Goal: Transaction & Acquisition: Purchase product/service

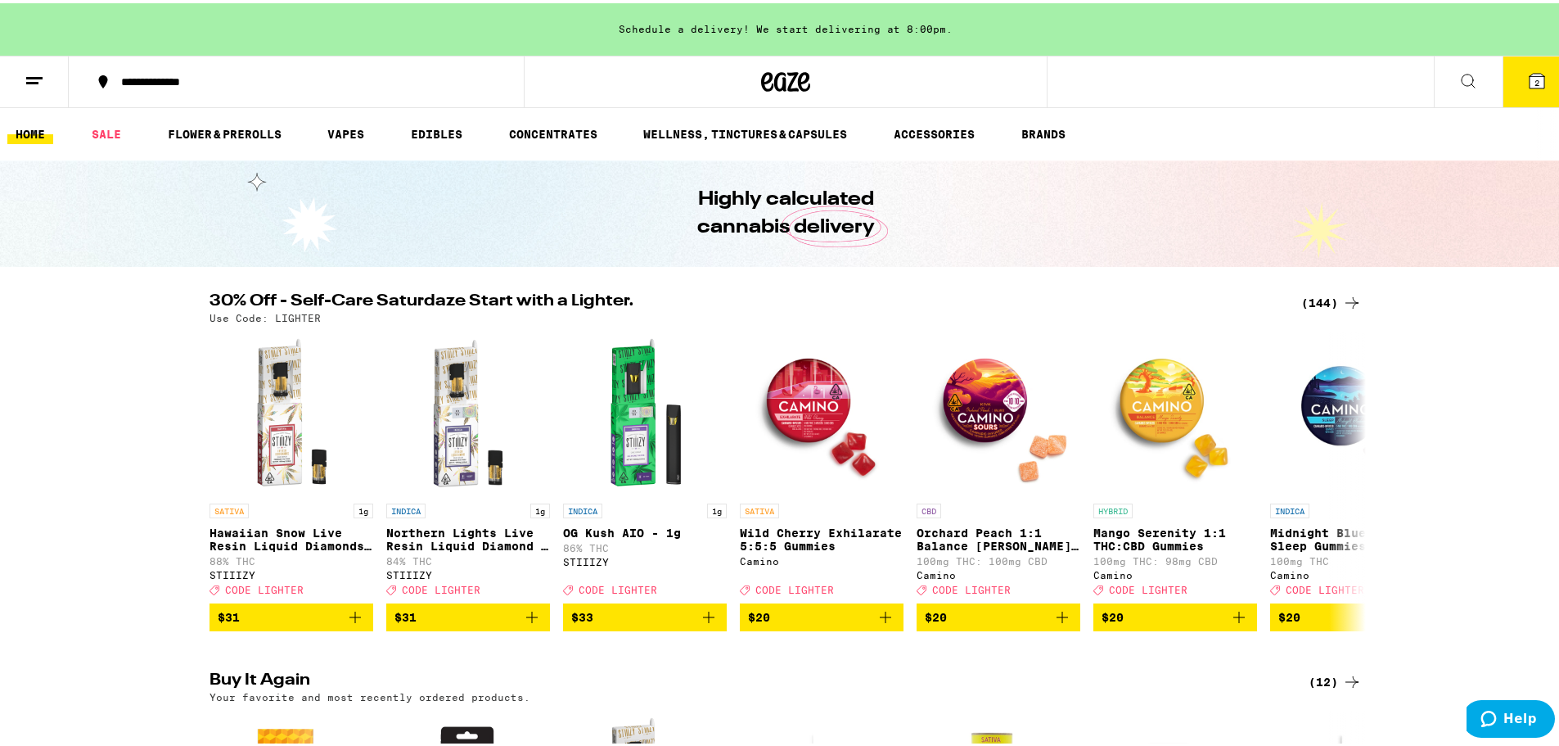
click at [1507, 85] on button "2" at bounding box center [1537, 78] width 69 height 51
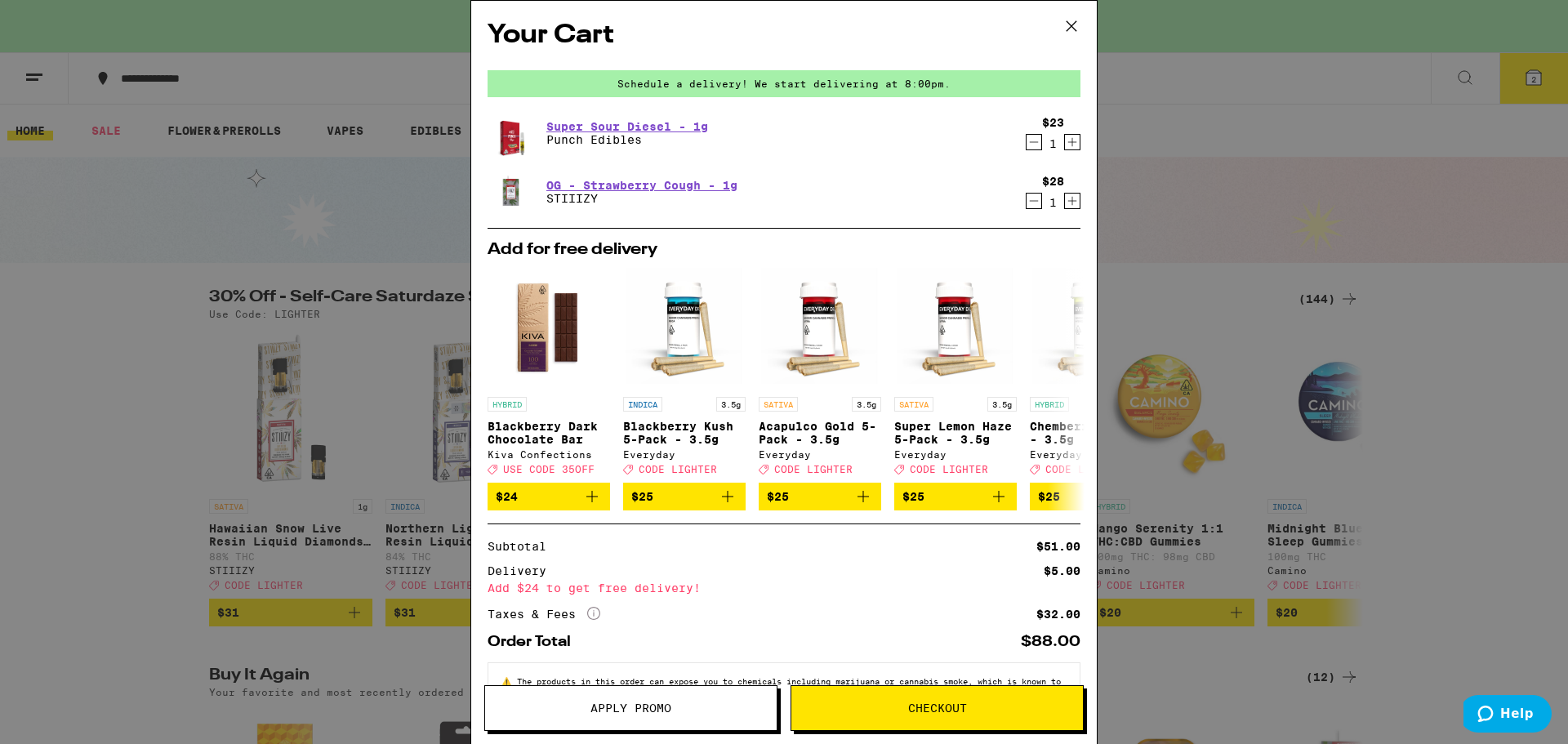
click at [655, 691] on button "Apply Promo" at bounding box center [630, 708] width 293 height 46
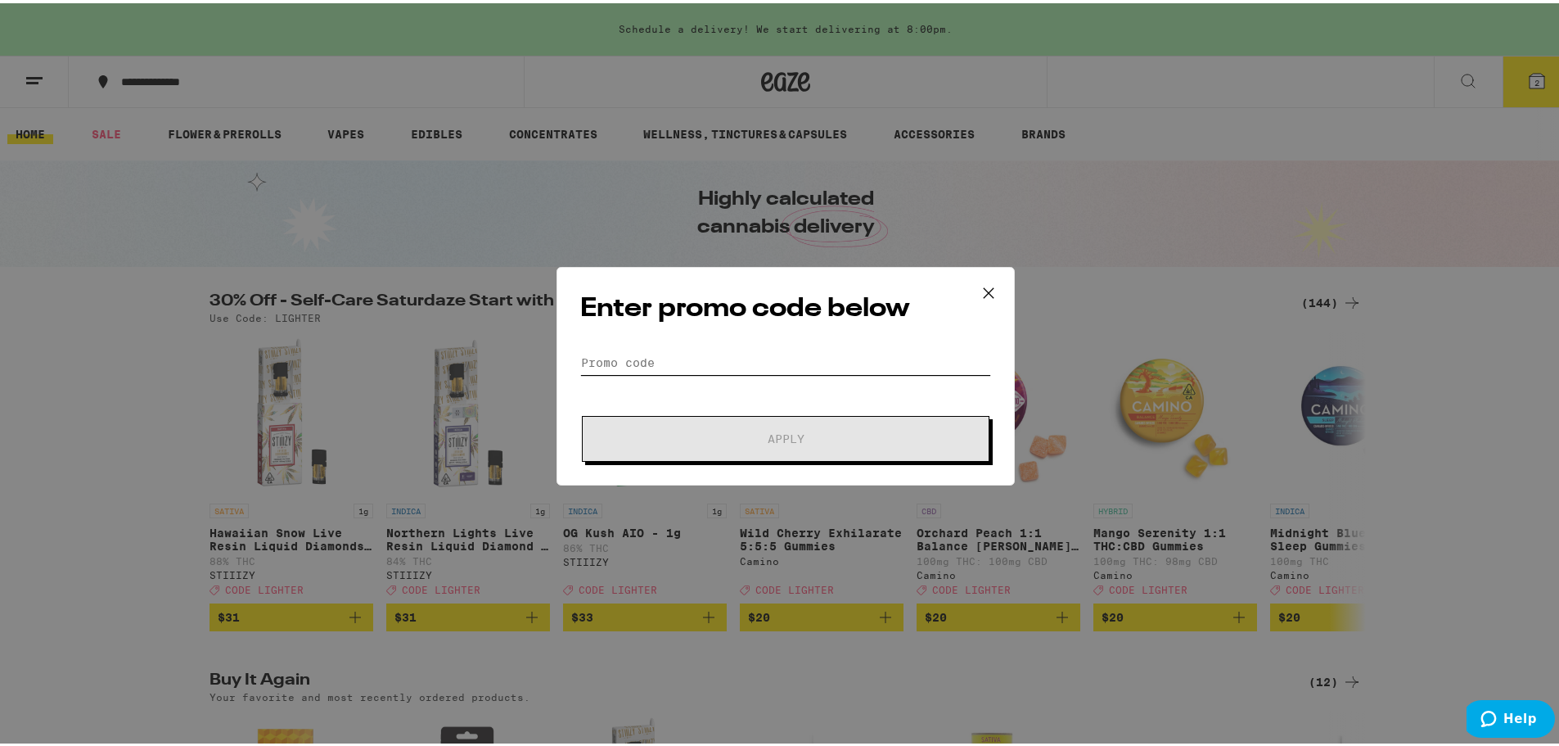
click at [770, 367] on input "Promo Code" at bounding box center [785, 359] width 411 height 25
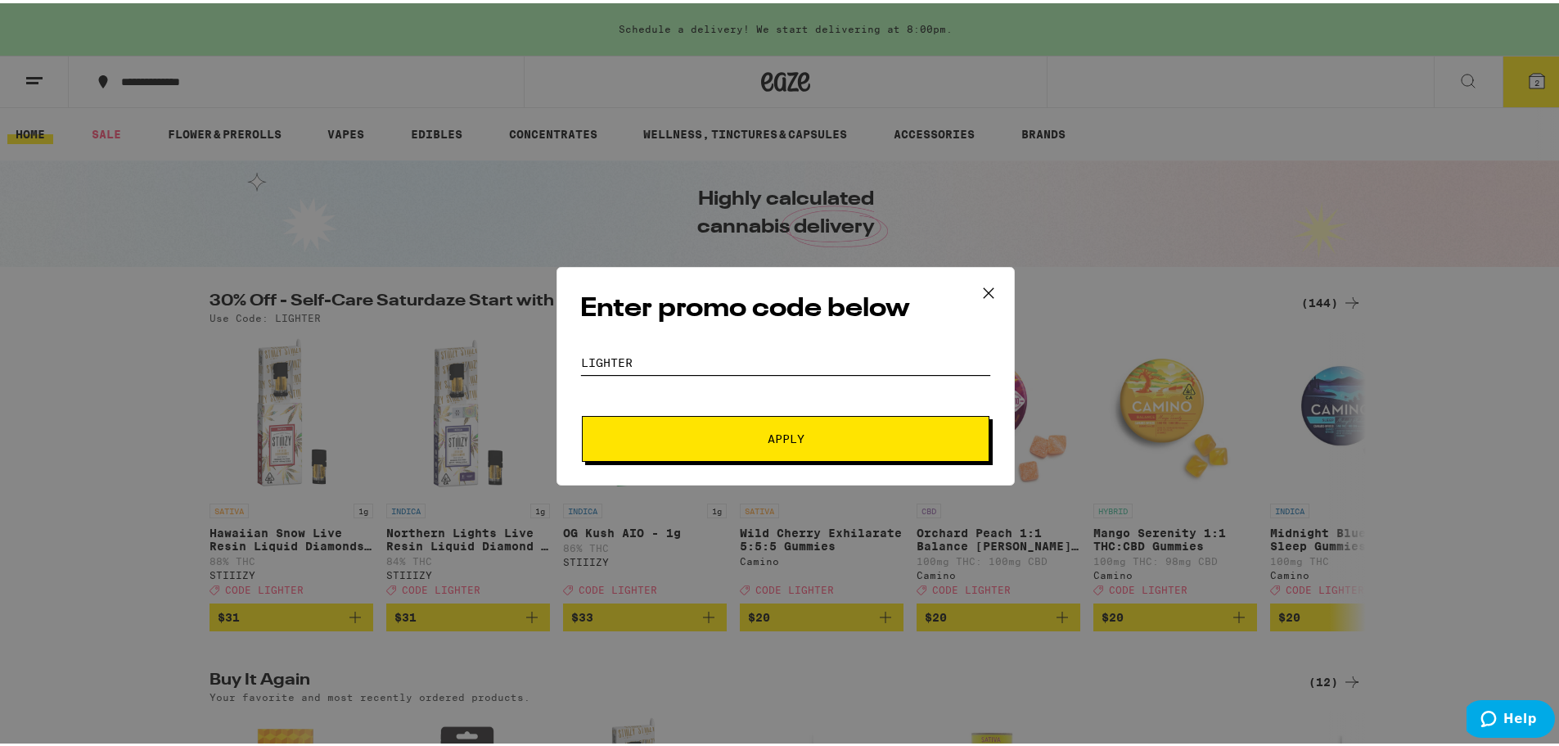
type input "LIGHTER"
click at [747, 447] on button "Apply" at bounding box center [786, 436] width 408 height 46
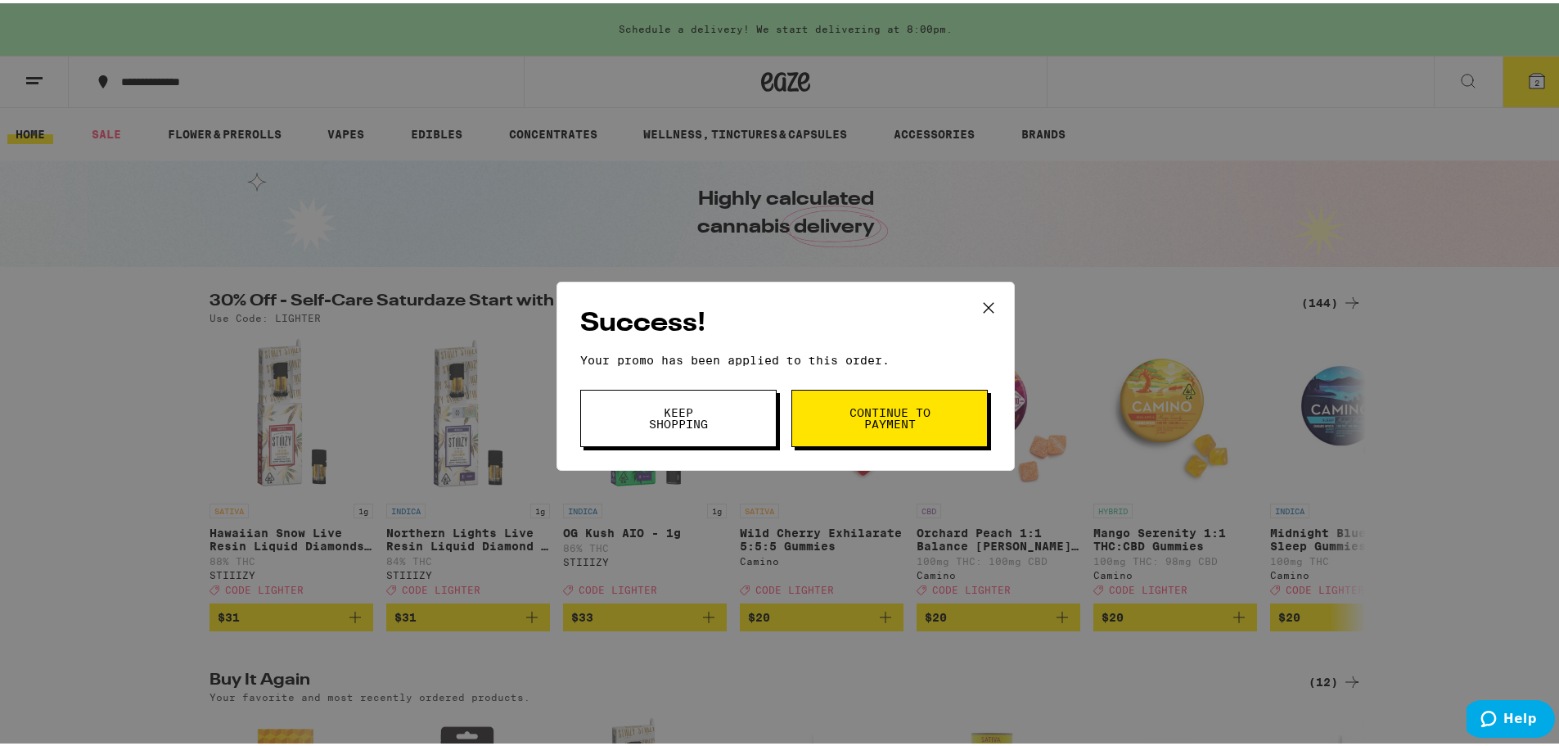
click at [688, 404] on button "Keep Shopping" at bounding box center [678, 414] width 196 height 57
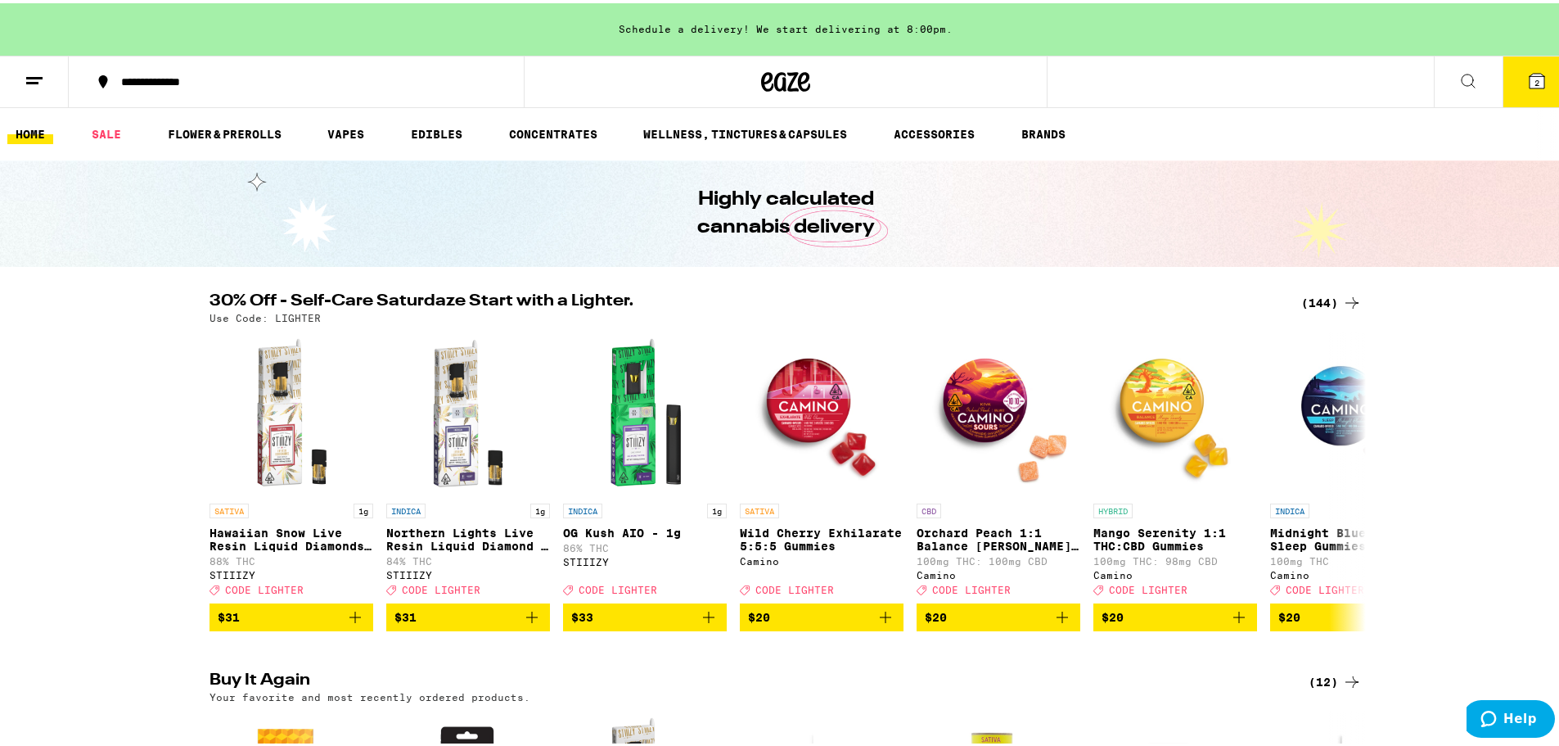
click at [1533, 83] on icon at bounding box center [1537, 78] width 20 height 20
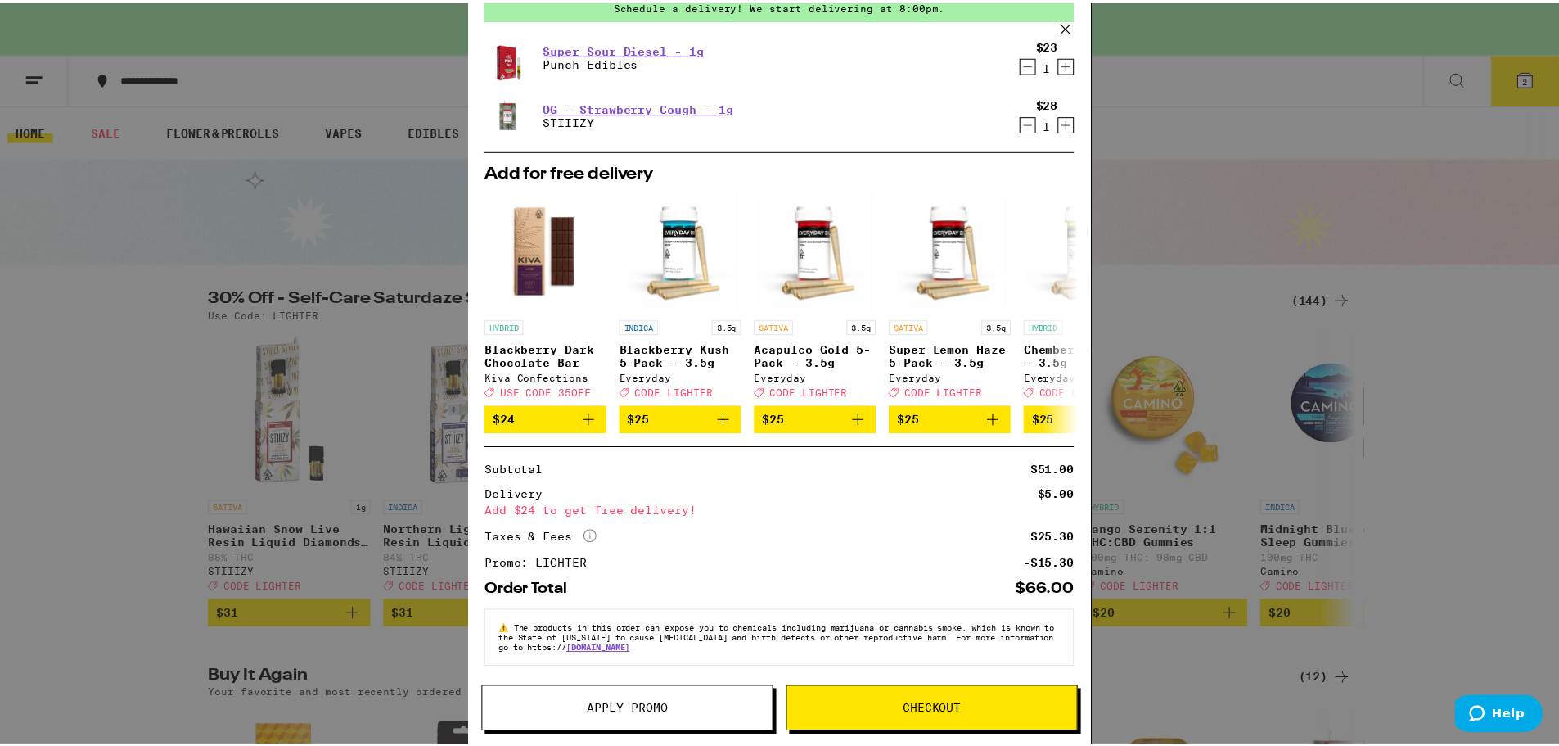
scroll to position [91, 0]
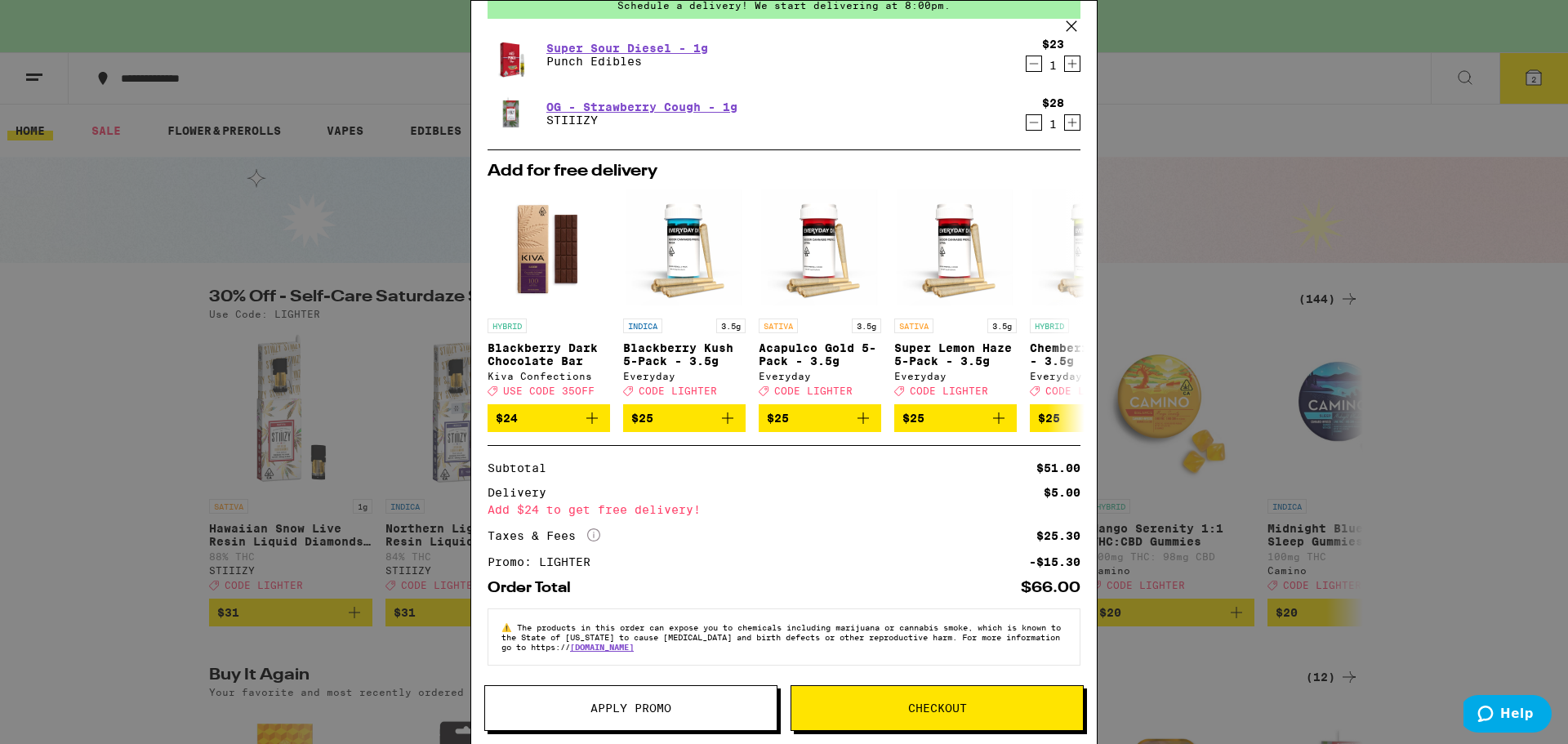
click at [291, 421] on div "Your Cart Schedule a delivery! We start delivering at 8:00pm. Super Sour Diesel…" at bounding box center [784, 372] width 1568 height 744
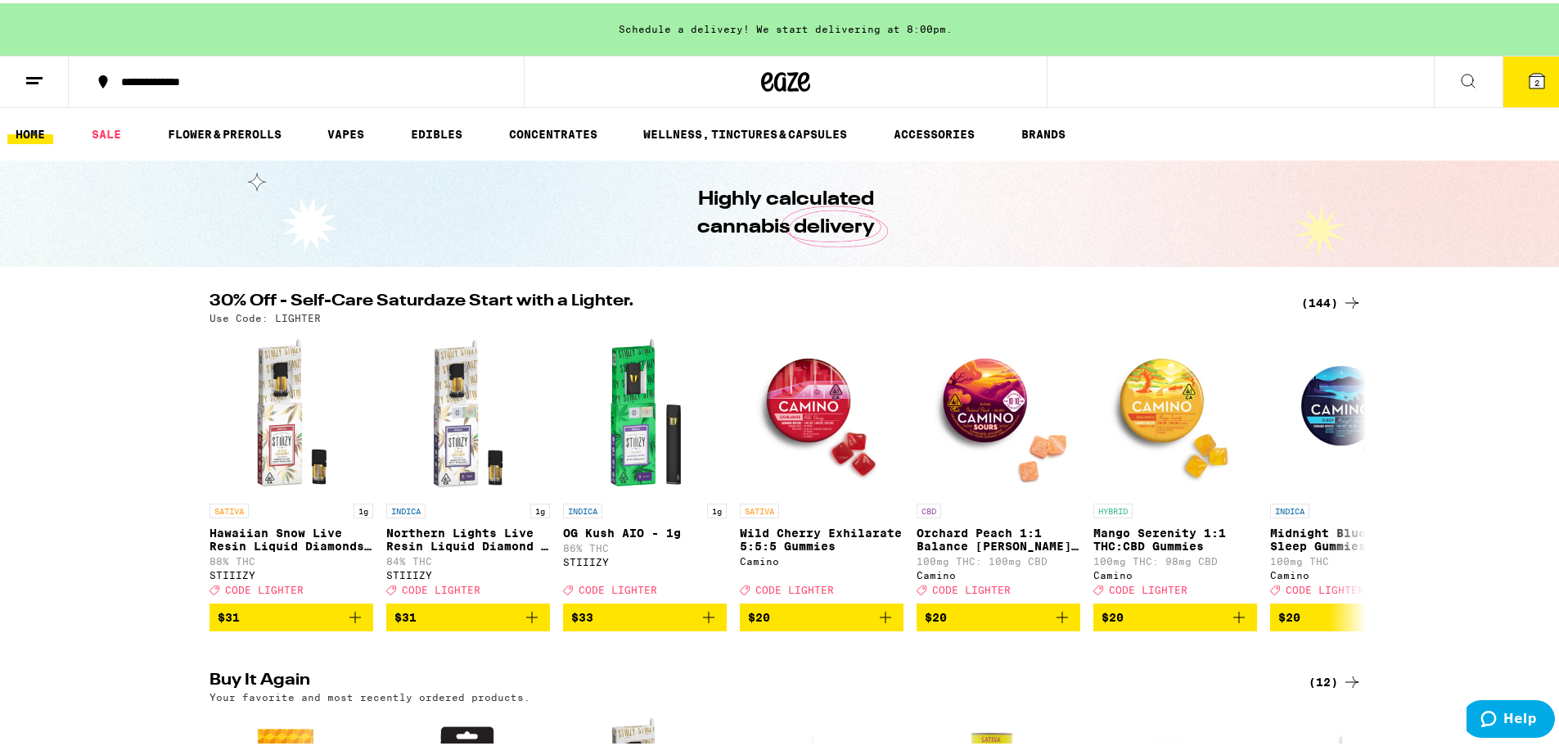
click at [1326, 295] on div "(144)" at bounding box center [1332, 300] width 61 height 20
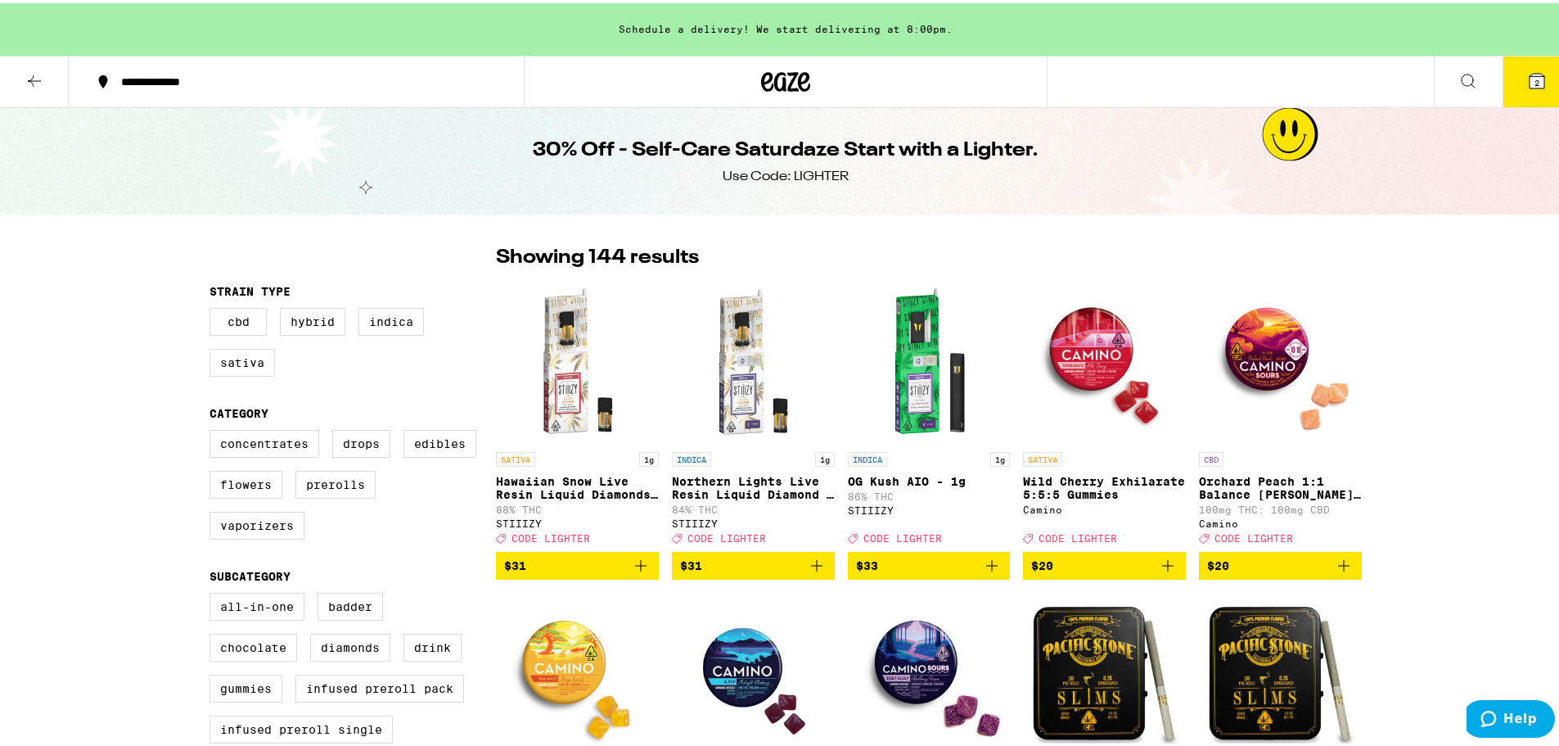
click at [523, 571] on span "$31" at bounding box center [577, 563] width 147 height 20
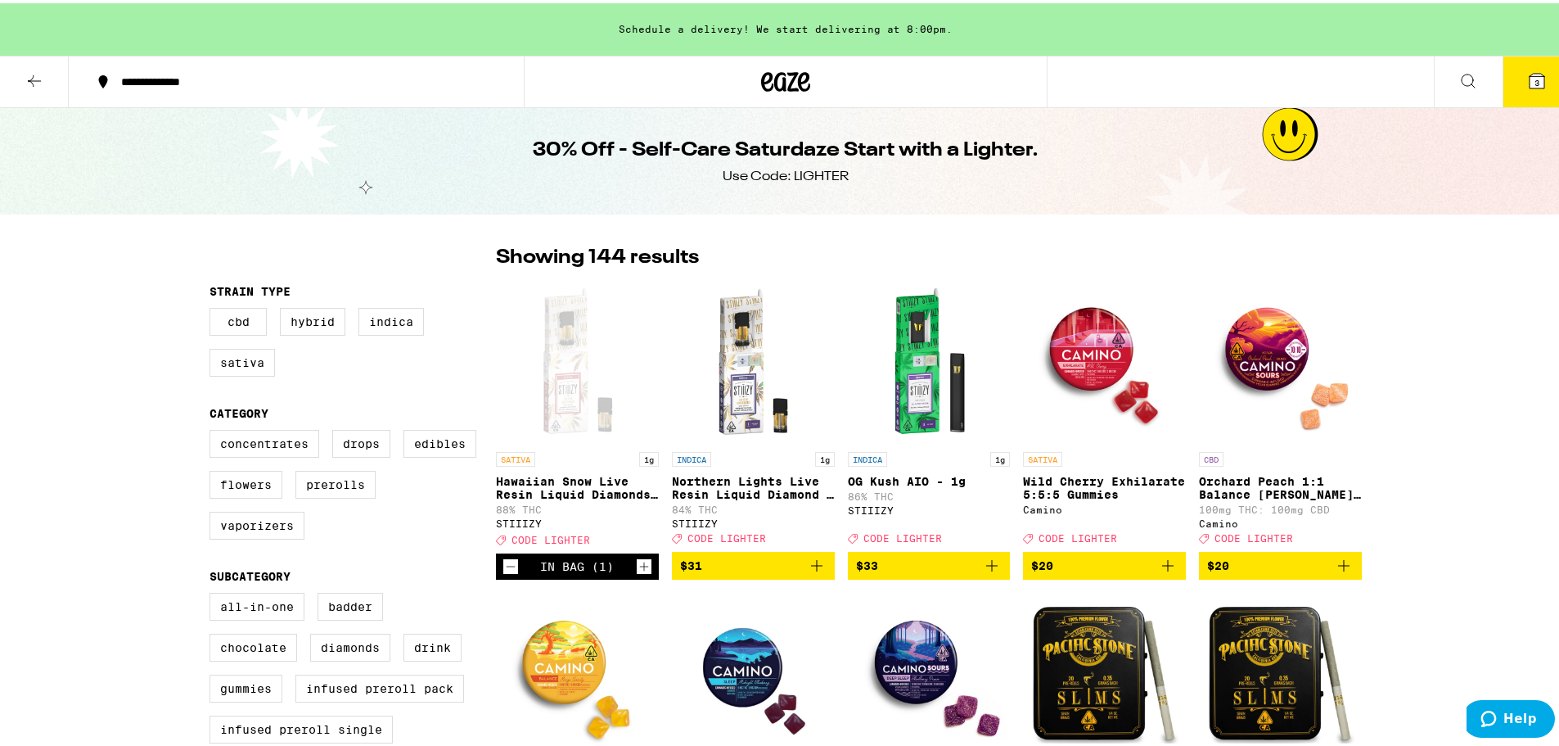
click at [1527, 93] on button "3" at bounding box center [1537, 78] width 69 height 51
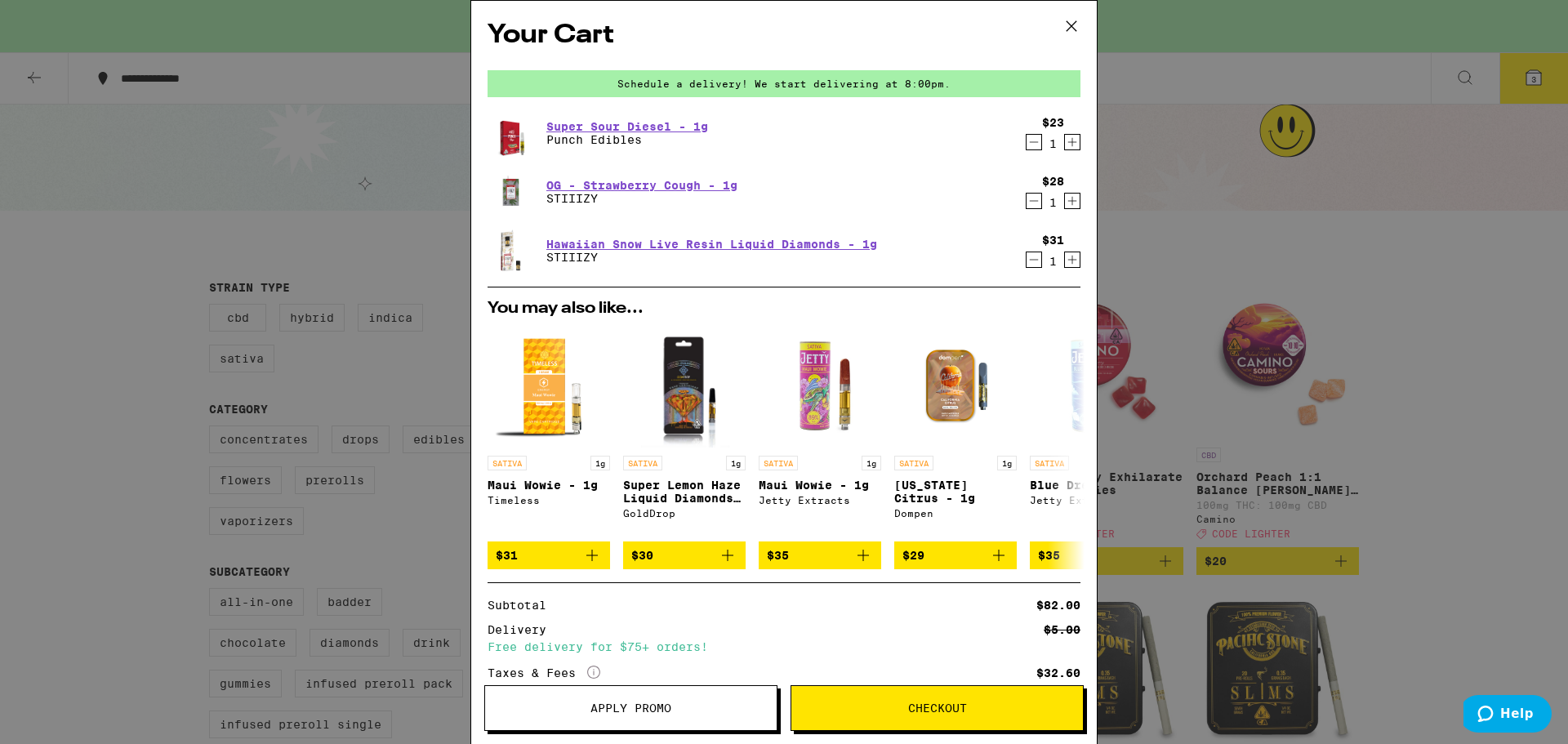
click at [1026, 147] on icon "Decrement" at bounding box center [1033, 143] width 15 height 20
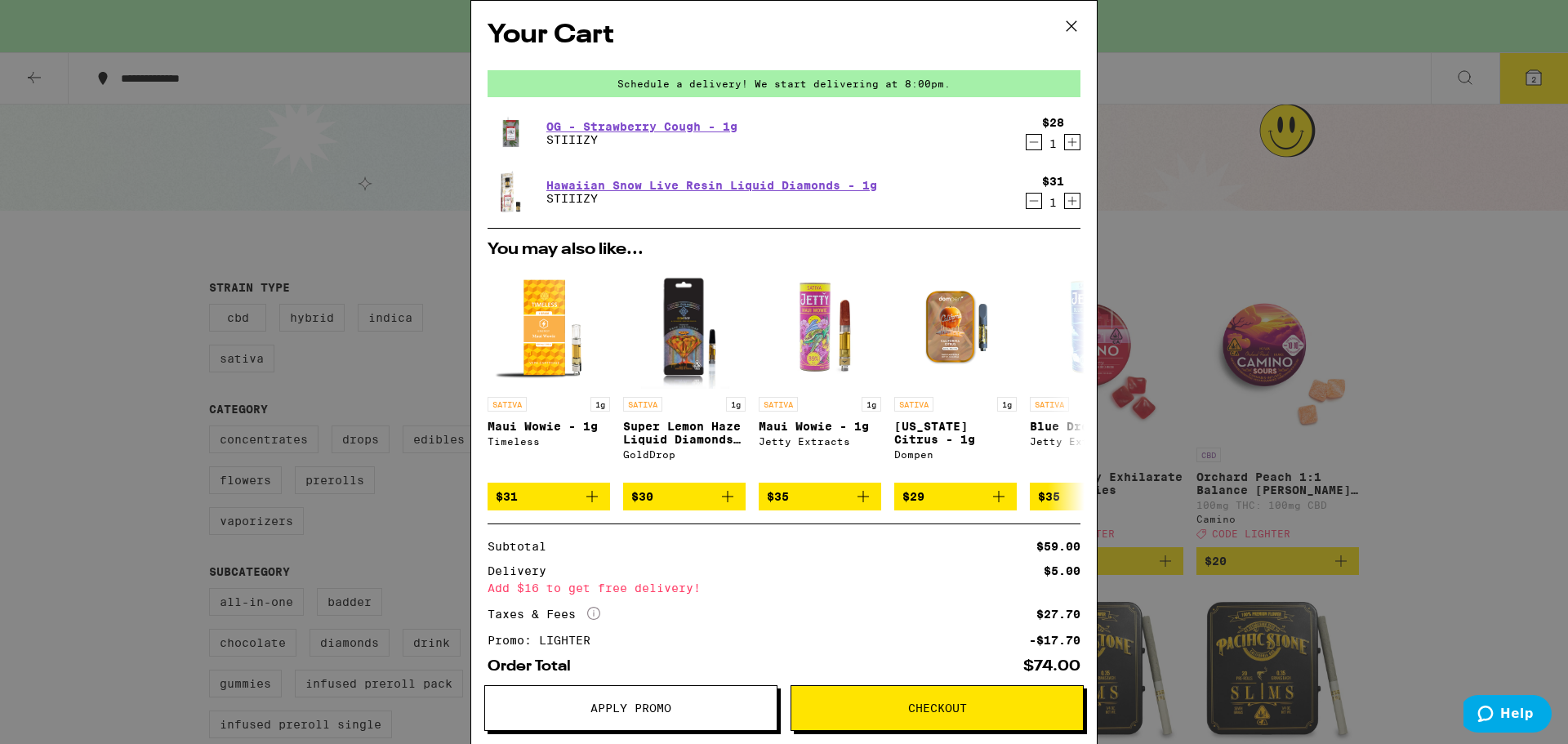
click at [1026, 199] on icon "Decrement" at bounding box center [1033, 201] width 15 height 20
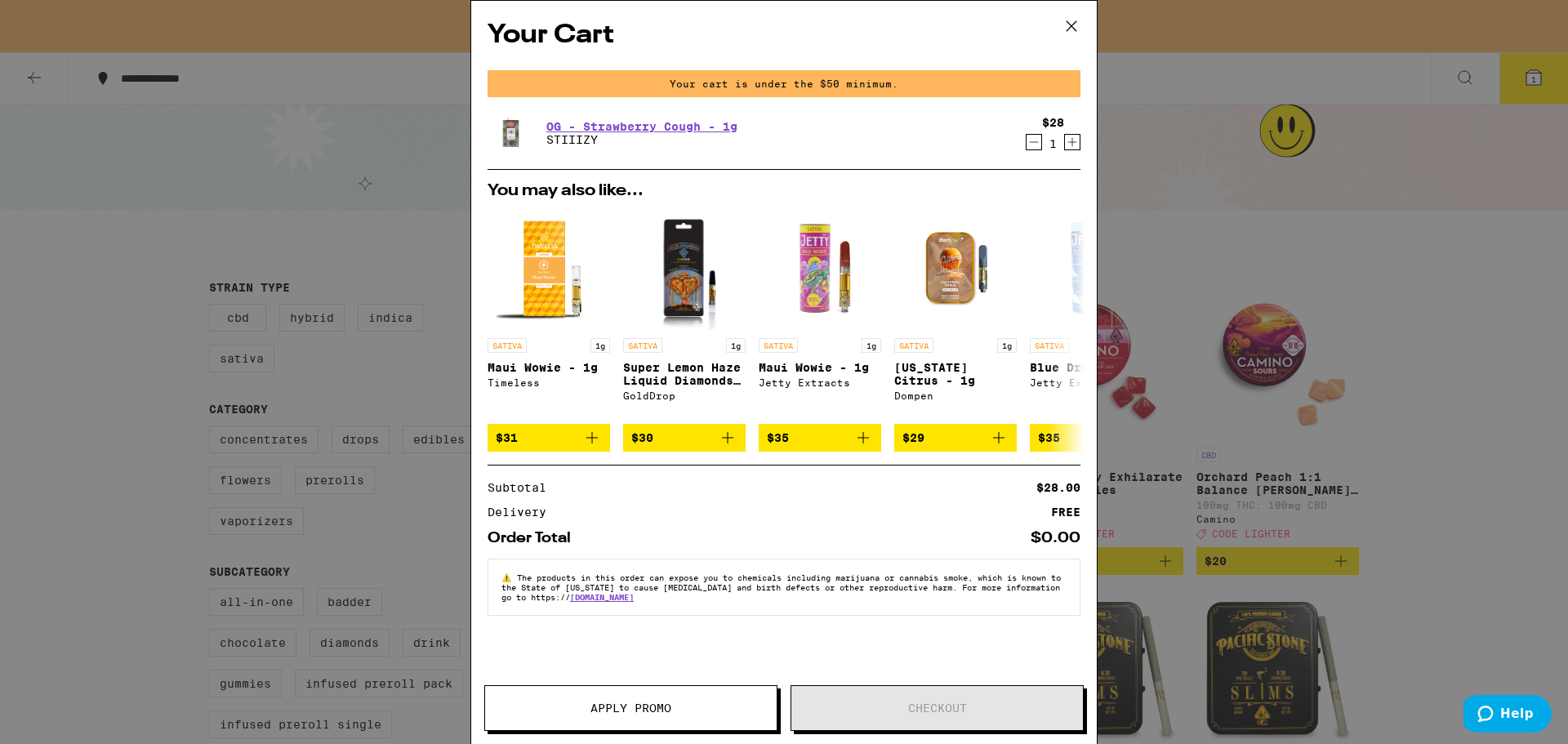
click at [1260, 219] on div "Your Cart Your cart is under the $50 minimum. OG - Strawberry Cough - 1g STIIIZ…" at bounding box center [784, 372] width 1568 height 744
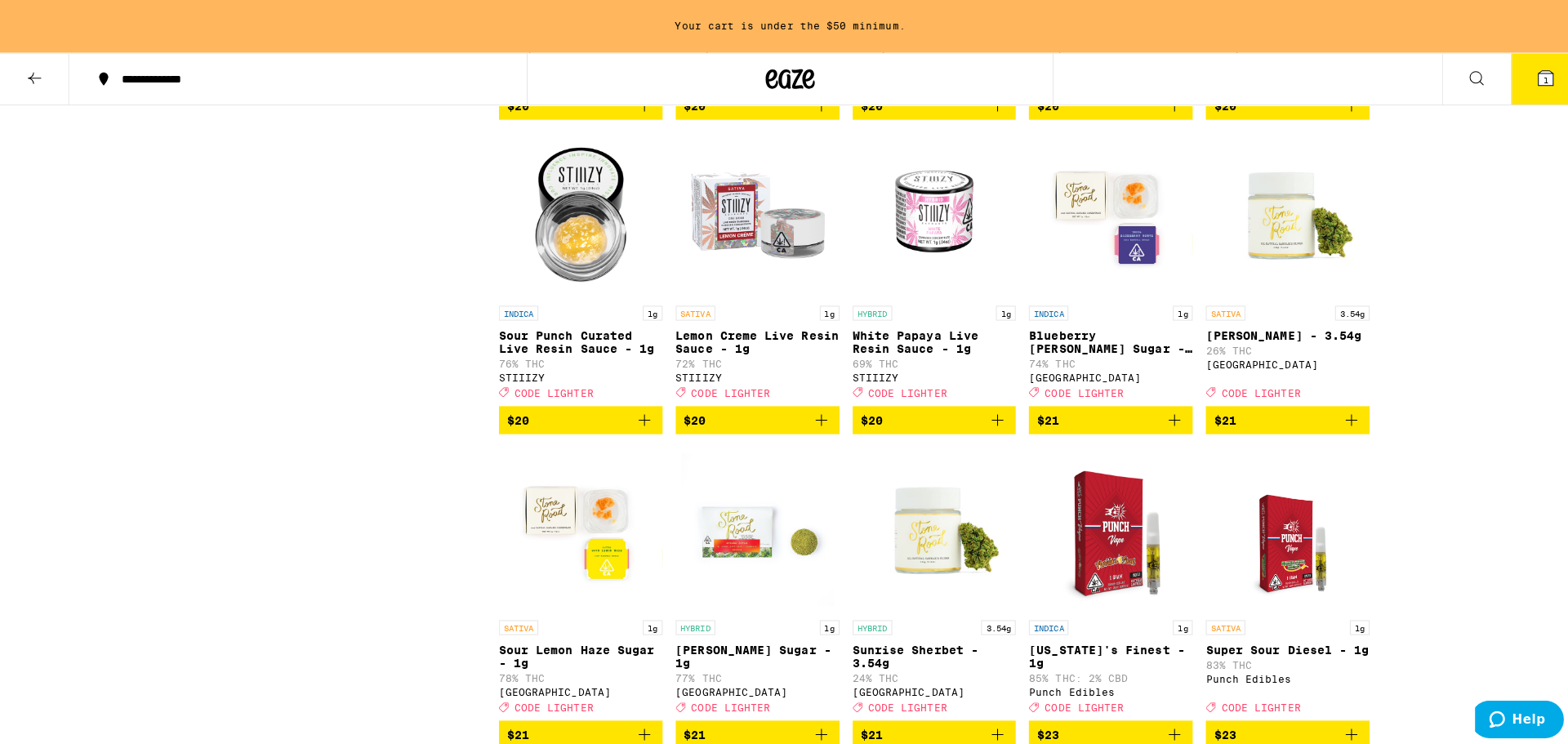
scroll to position [3674, 0]
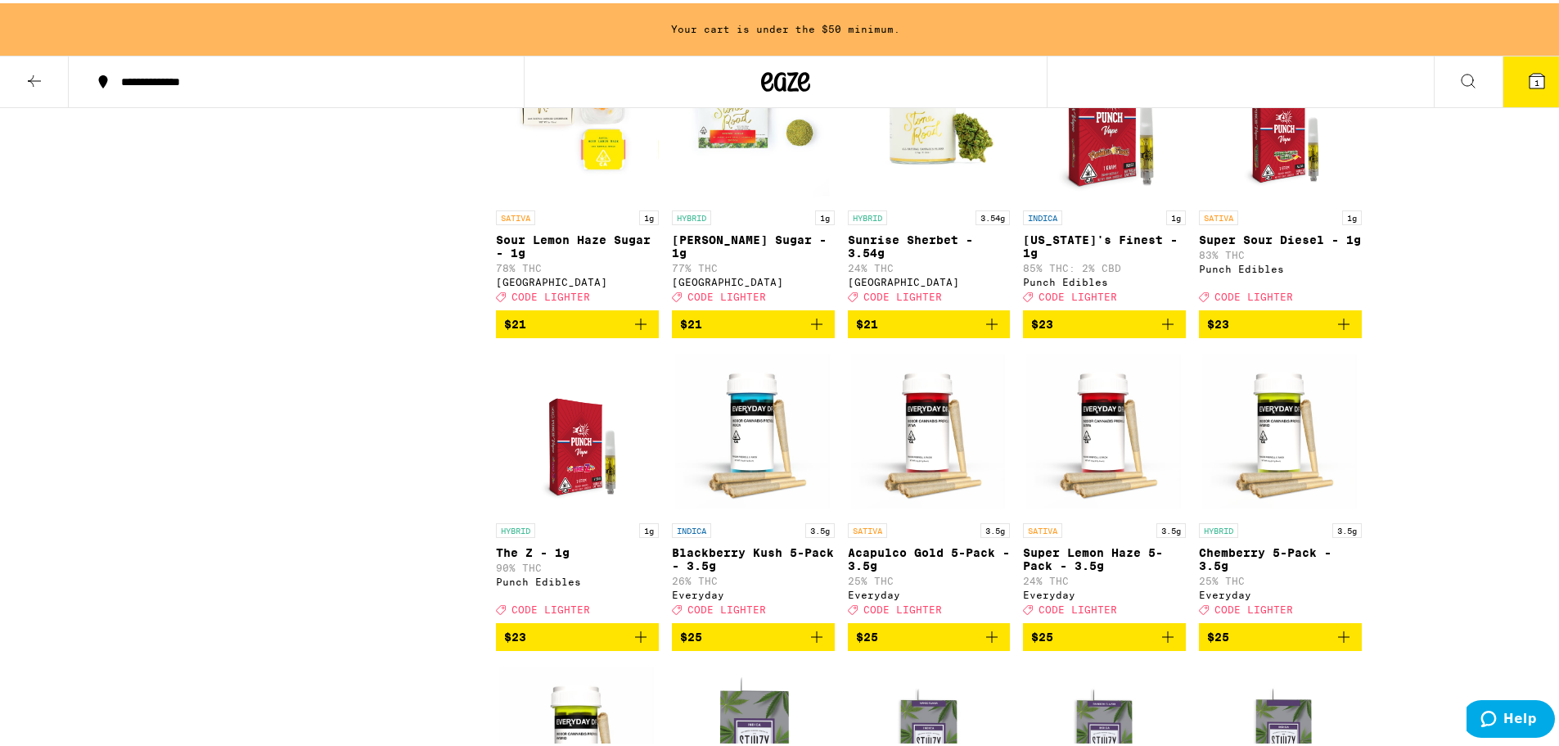
click at [1288, 331] on span "$23" at bounding box center [1280, 321] width 147 height 20
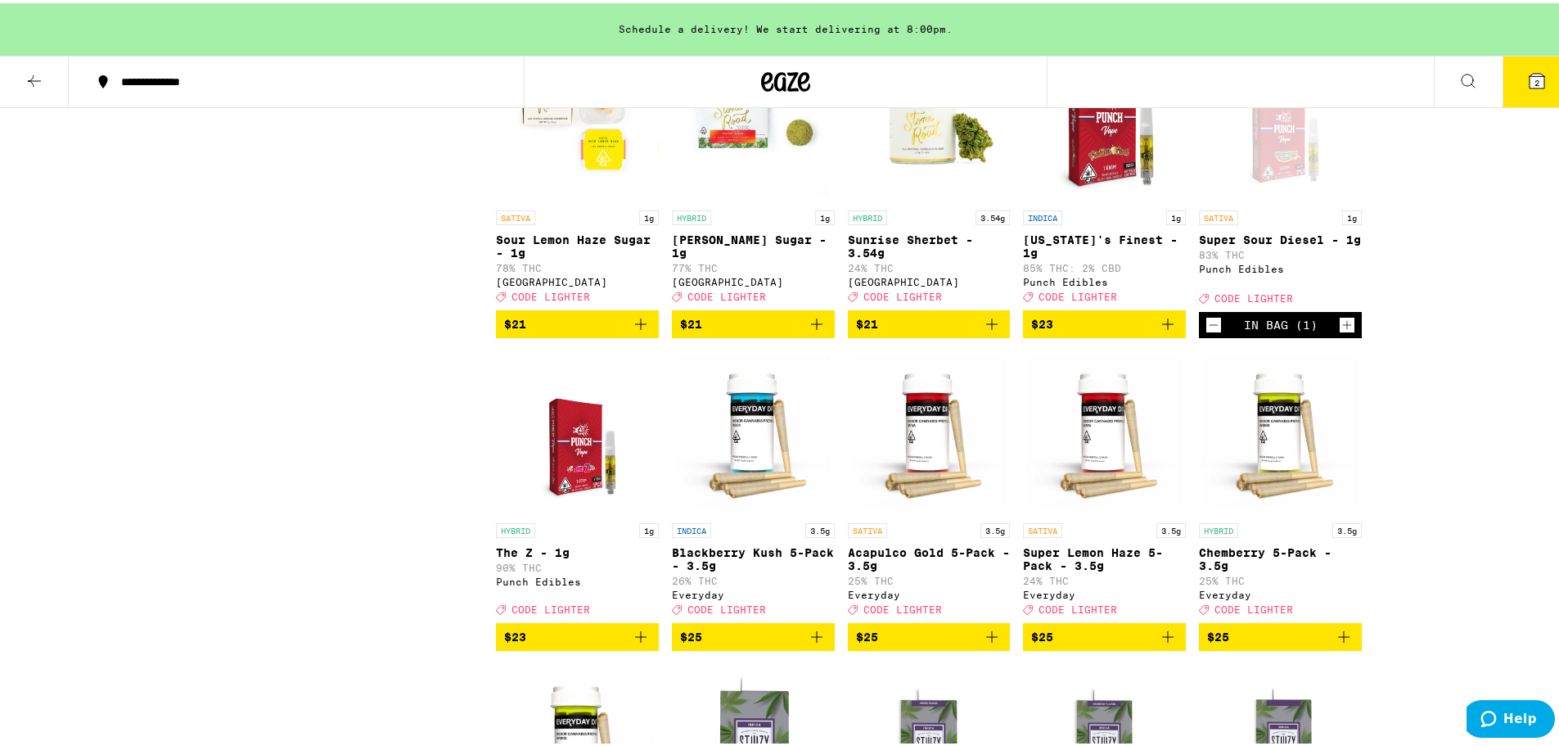
click at [1535, 81] on span "2" at bounding box center [1537, 79] width 5 height 10
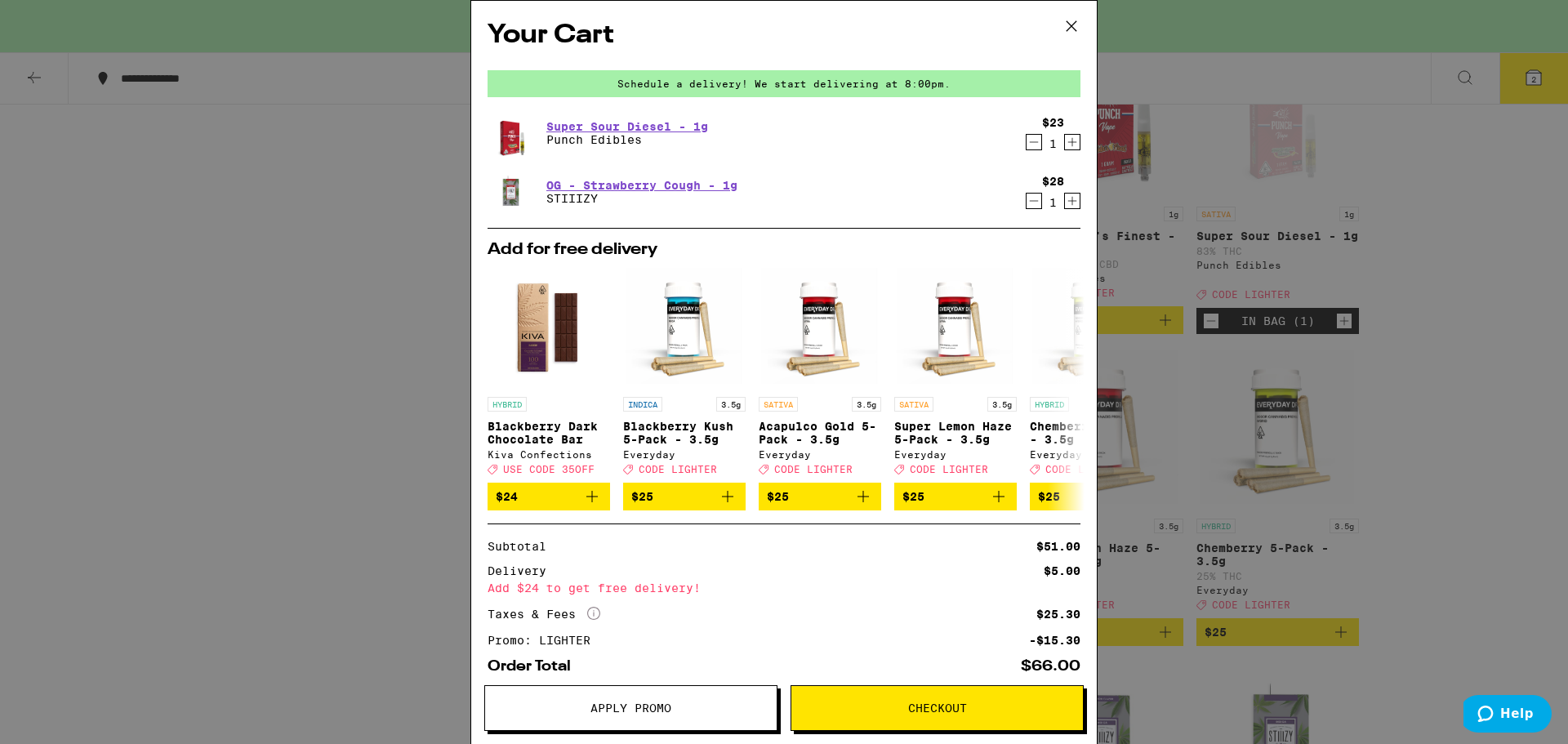
scroll to position [82, 0]
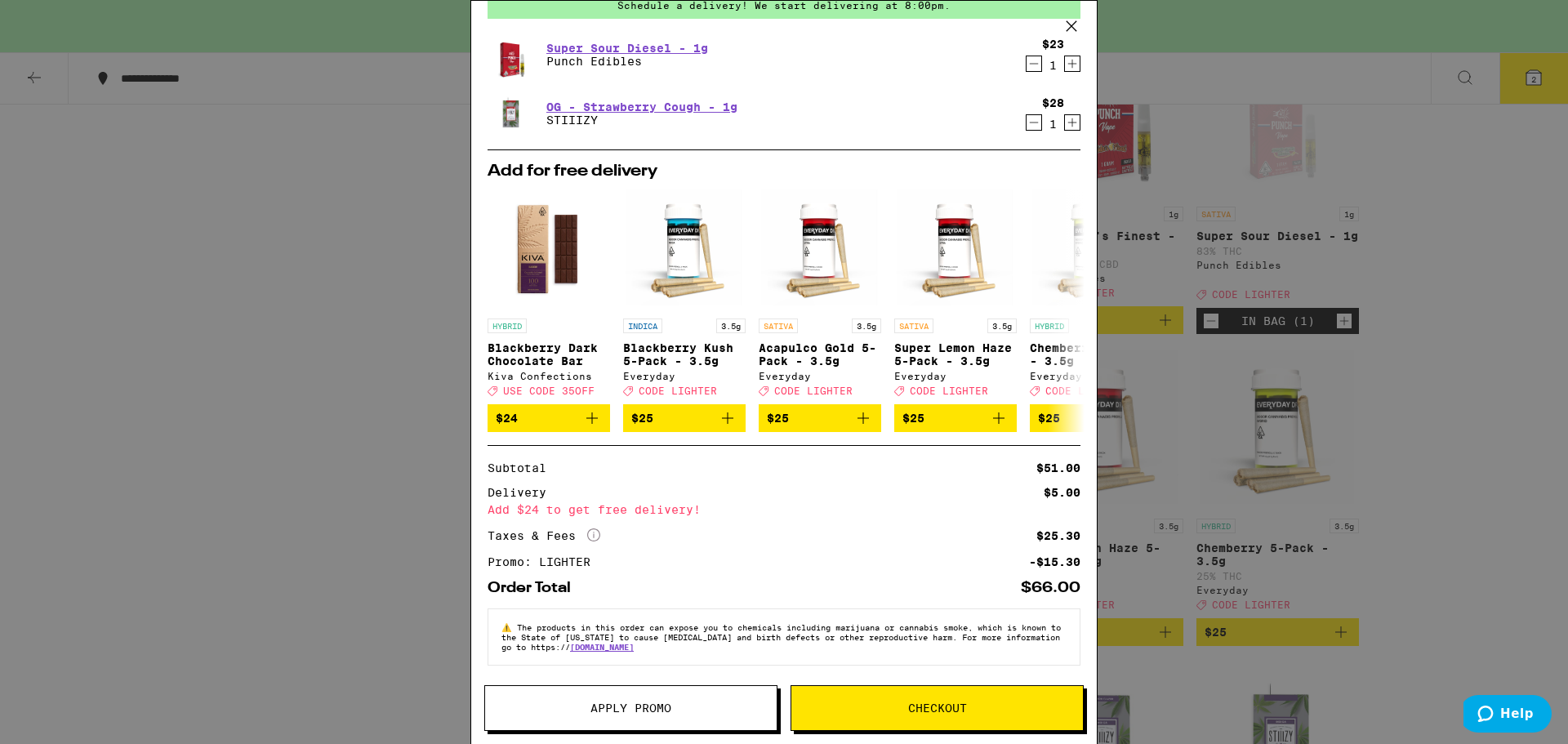
click at [831, 689] on button "Checkout" at bounding box center [937, 708] width 293 height 46
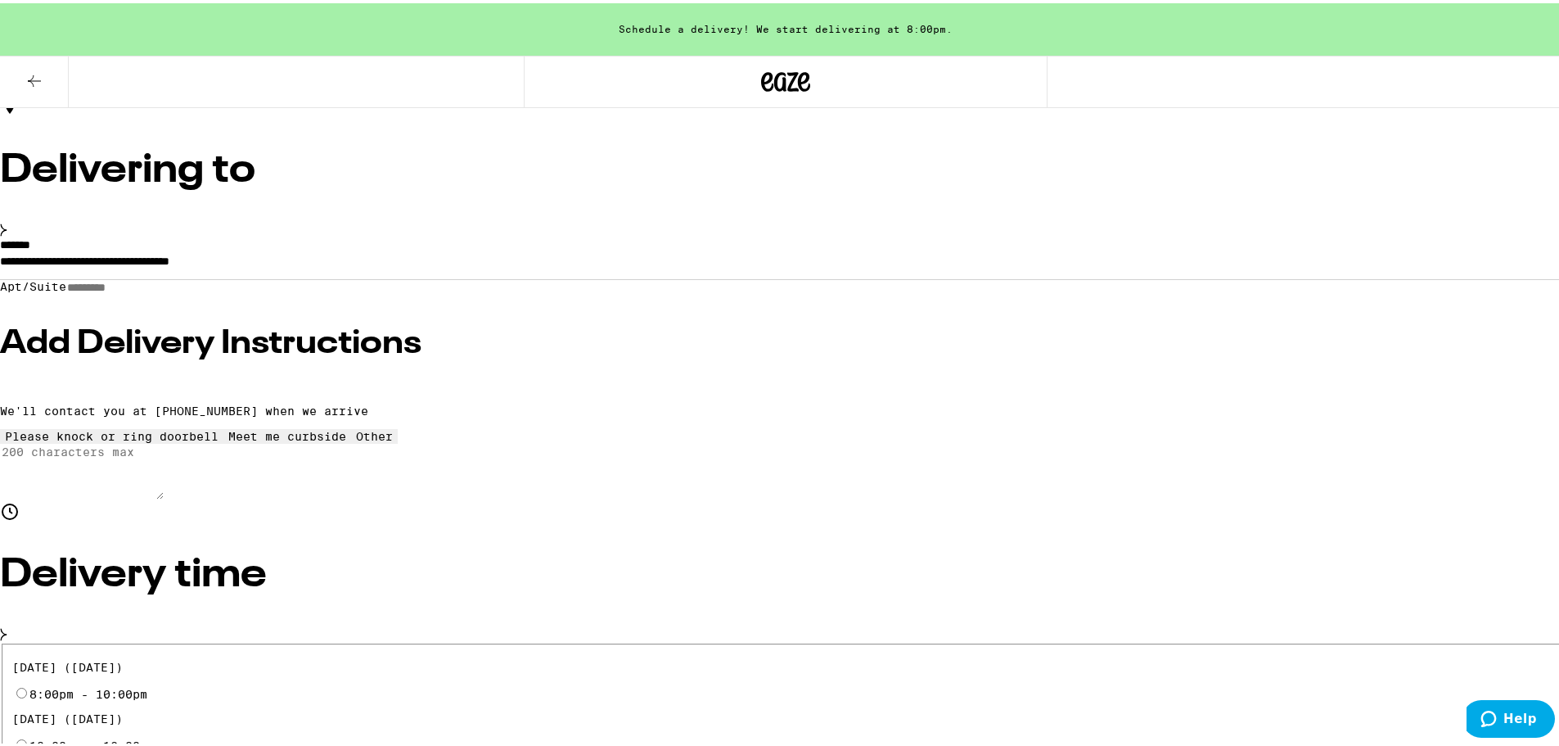
scroll to position [164, 0]
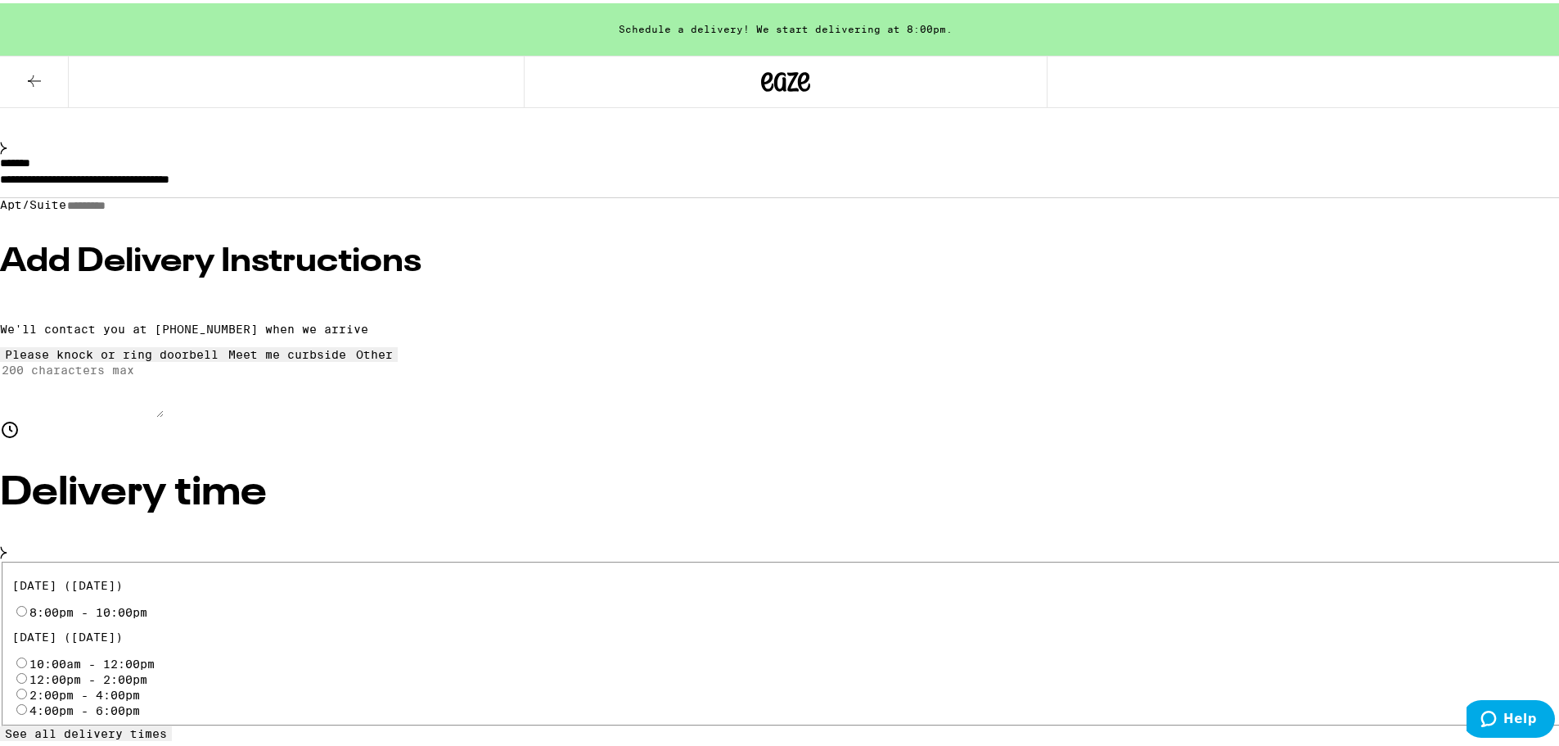
click at [167, 724] on span "See all delivery times" at bounding box center [86, 730] width 162 height 13
click at [27, 602] on input "8:00pm - 10:00pm" at bounding box center [21, 607] width 11 height 11
radio input "true"
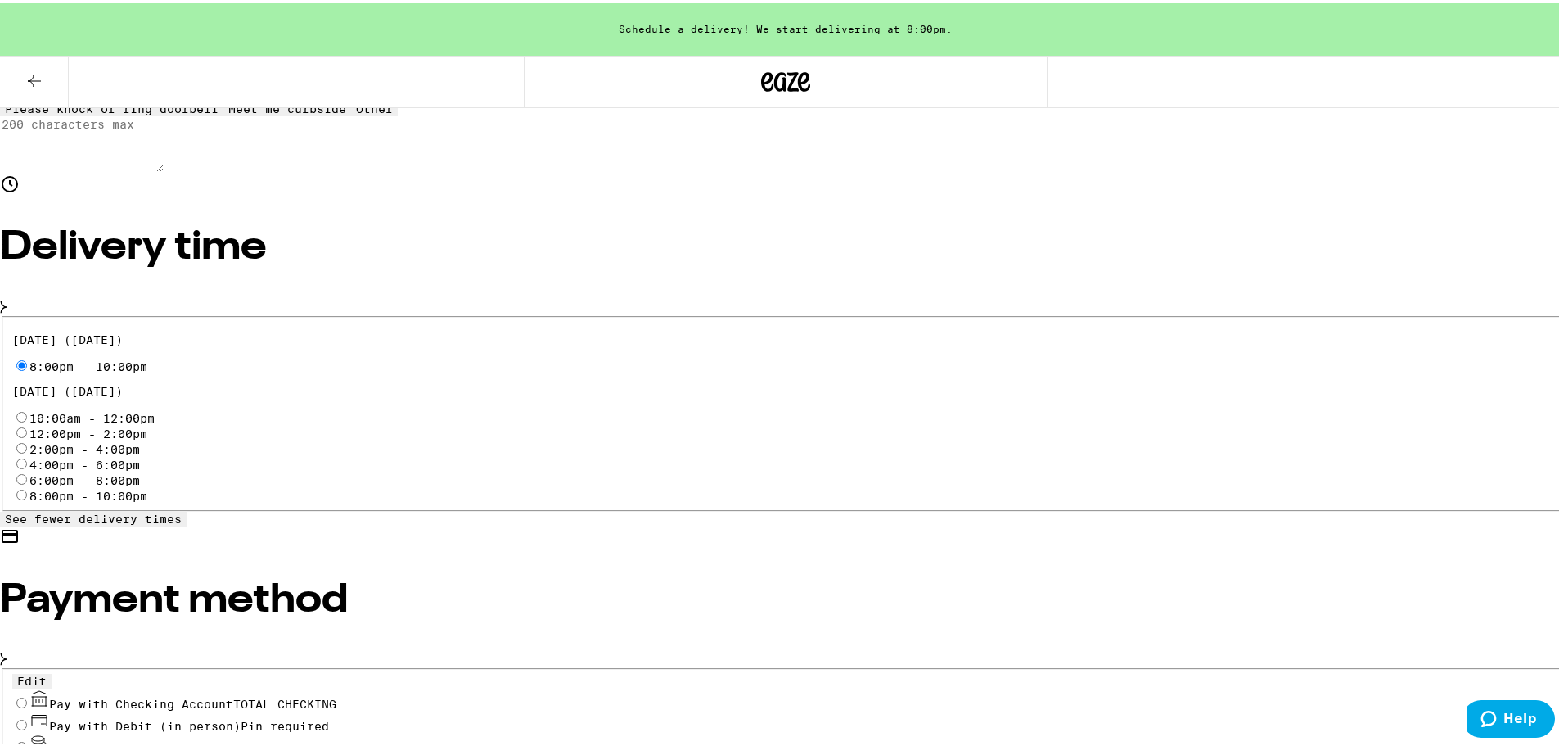
scroll to position [480, 0]
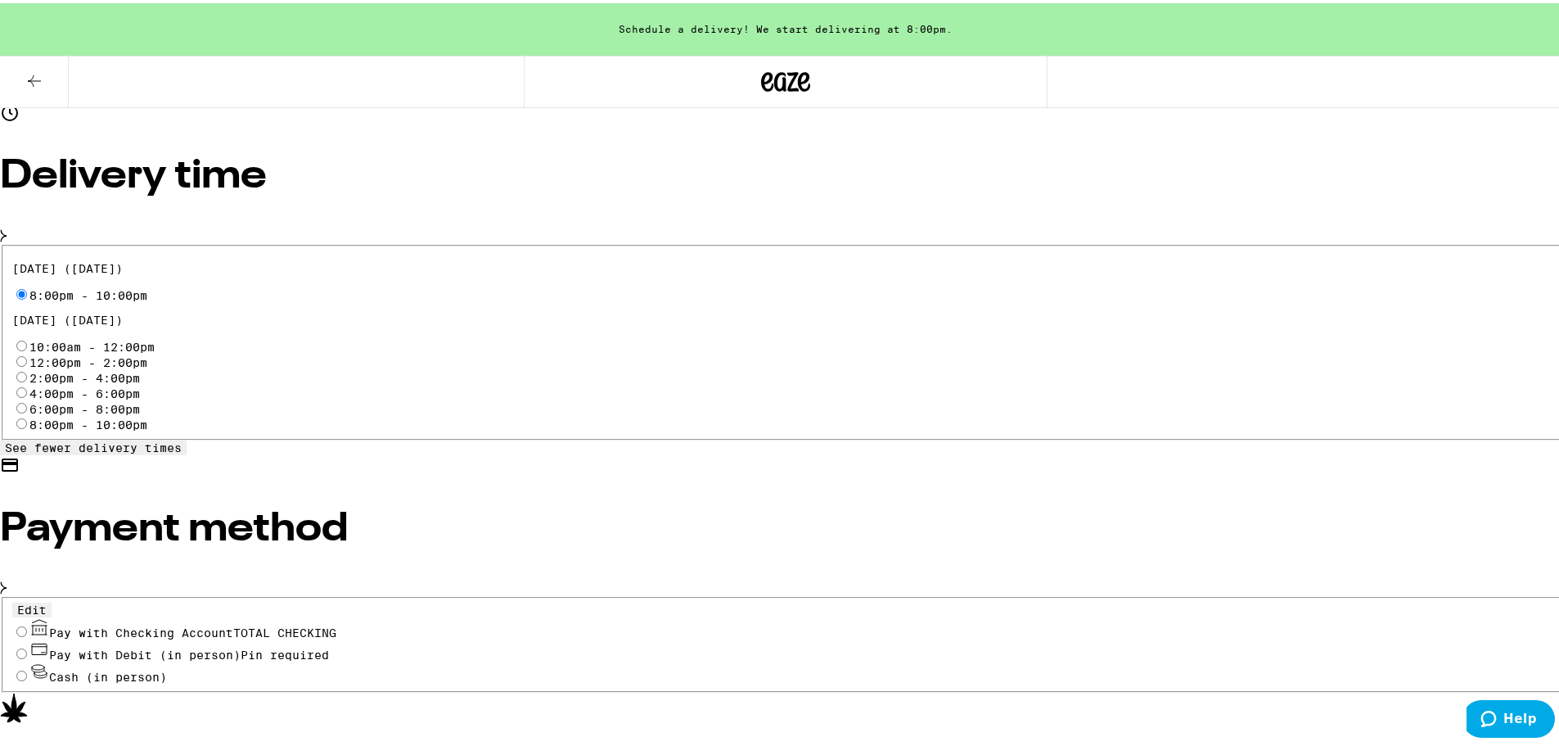
click at [27, 623] on input "Pay with Checking Account TOTAL CHECKING" at bounding box center [21, 628] width 11 height 11
radio input "true"
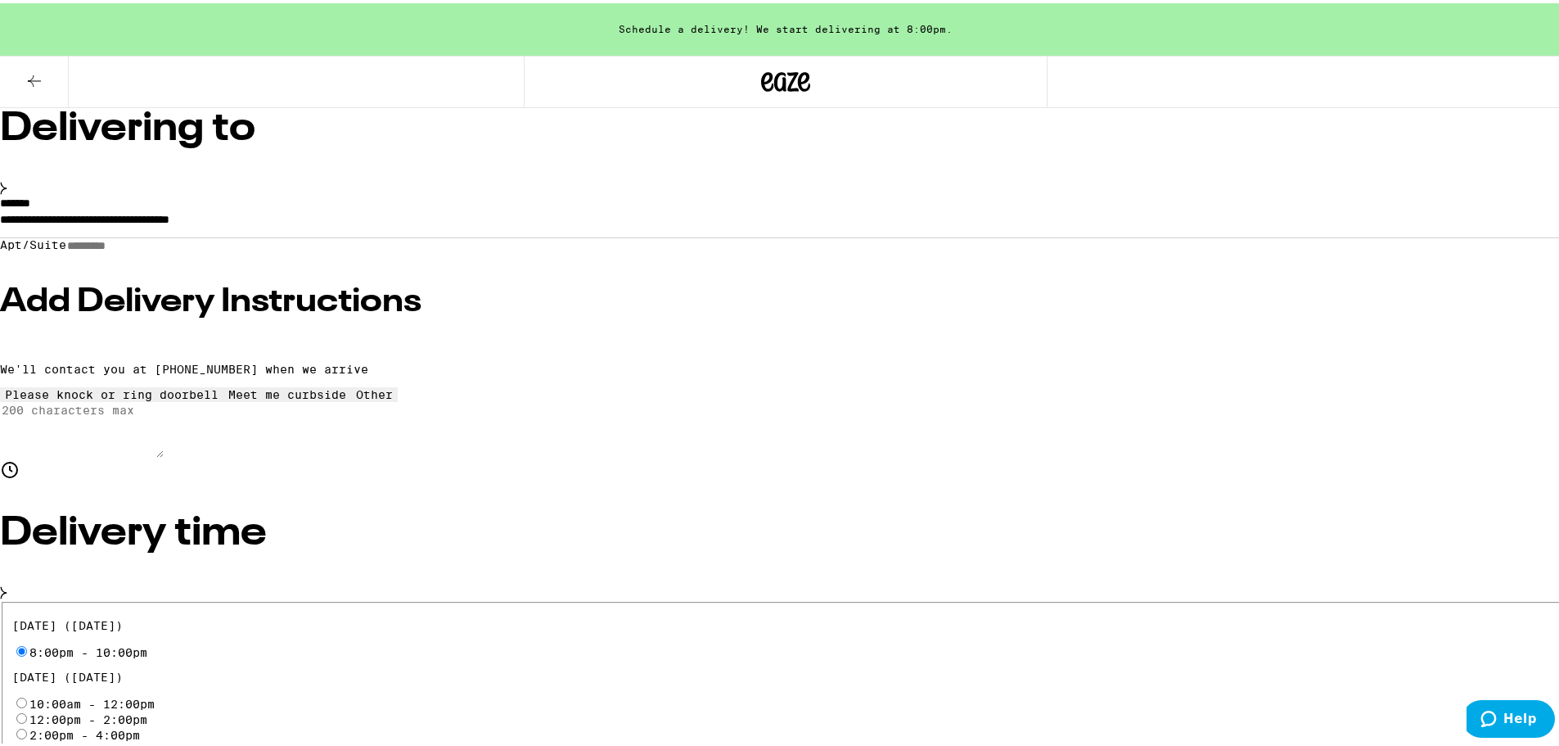
scroll to position [42, 0]
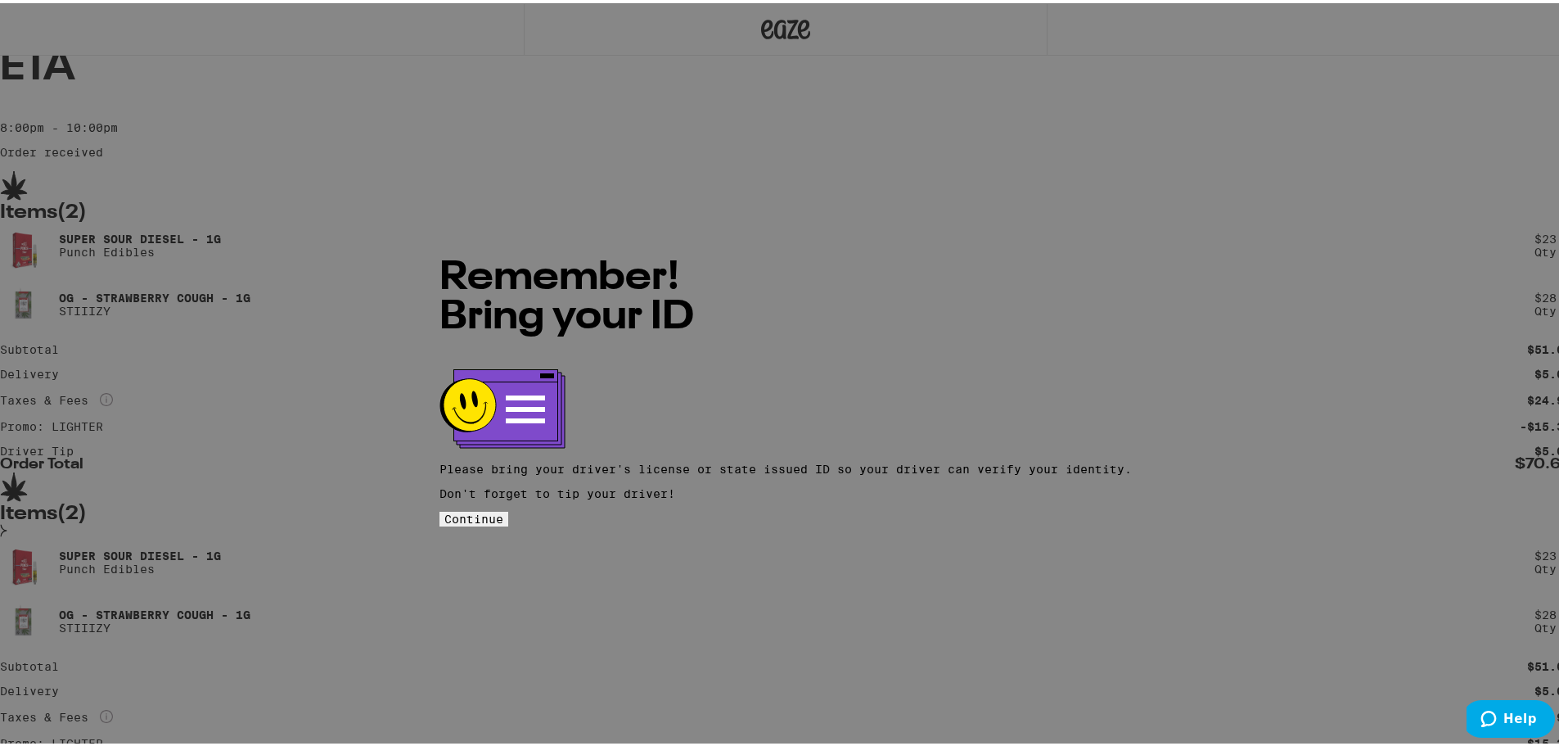
click at [503, 509] on span "Continue" at bounding box center [473, 515] width 59 height 13
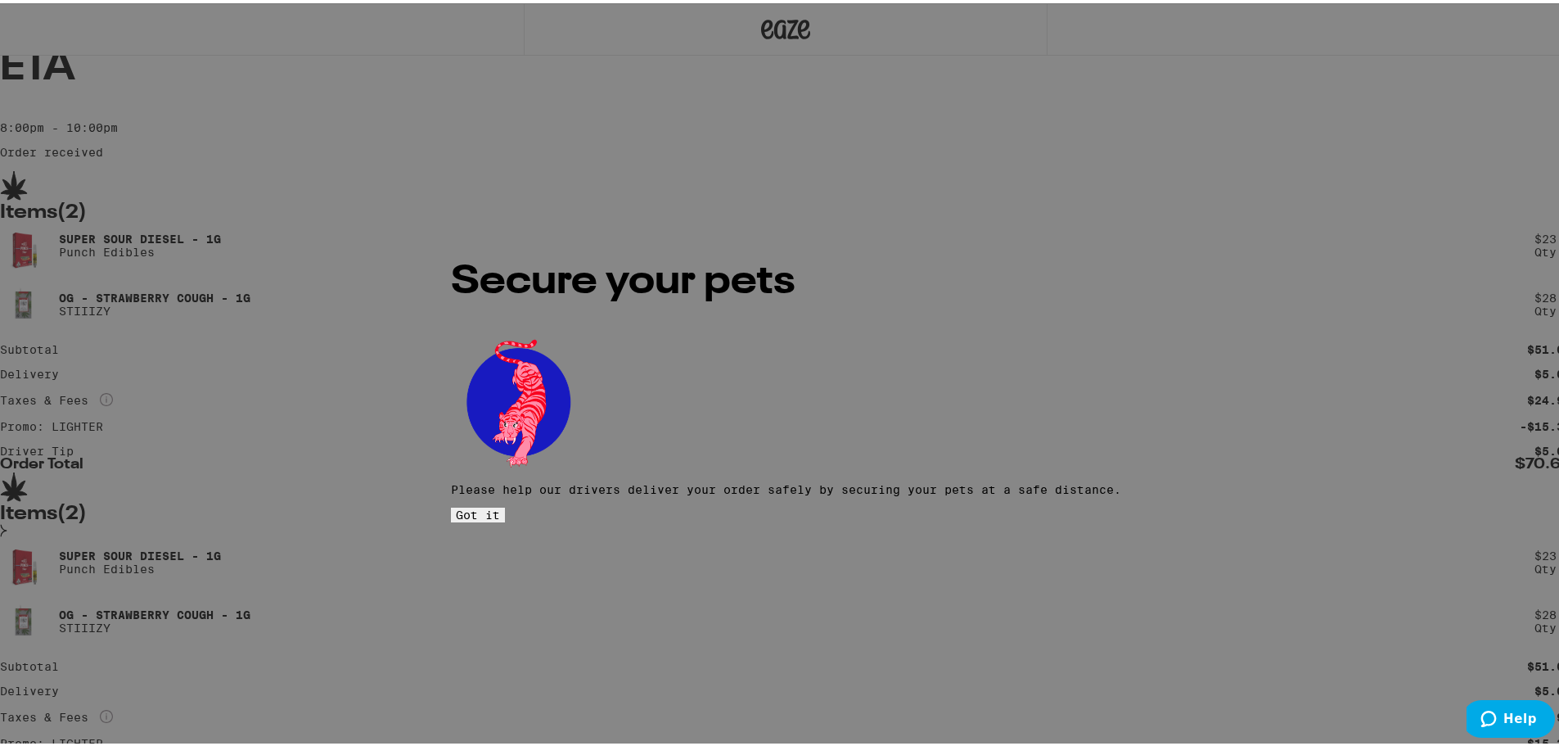
click at [500, 505] on span "Got it" at bounding box center [478, 511] width 44 height 13
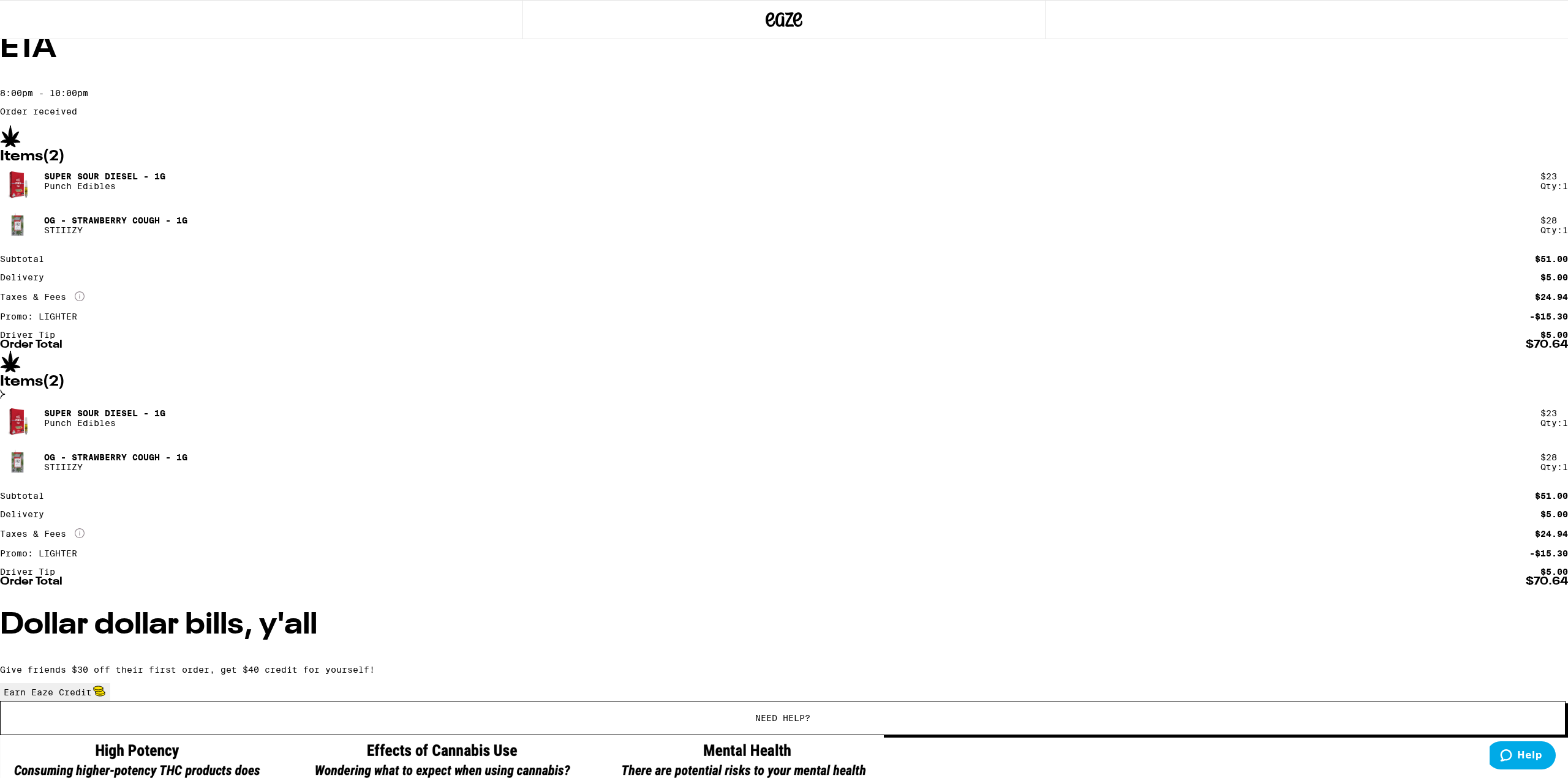
click at [349, 203] on div "38 Moccasin Ln Rolling Hills Estates 90274 ETA 8:00pm - 10:00pm Order received …" at bounding box center [784, 459] width 1568 height 919
